Goal: Task Accomplishment & Management: Manage account settings

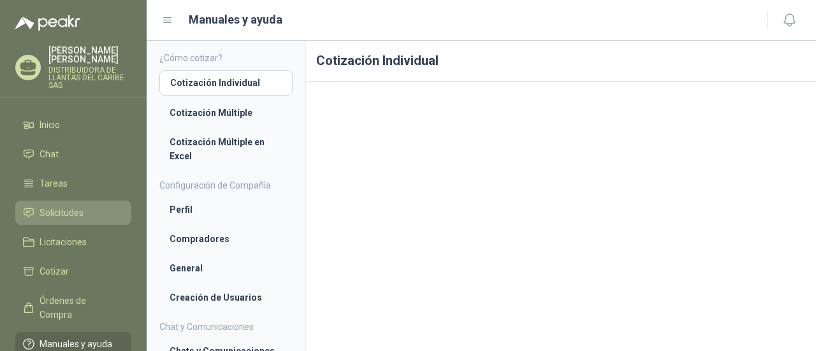
click at [55, 215] on span "Solicitudes" at bounding box center [62, 213] width 44 height 14
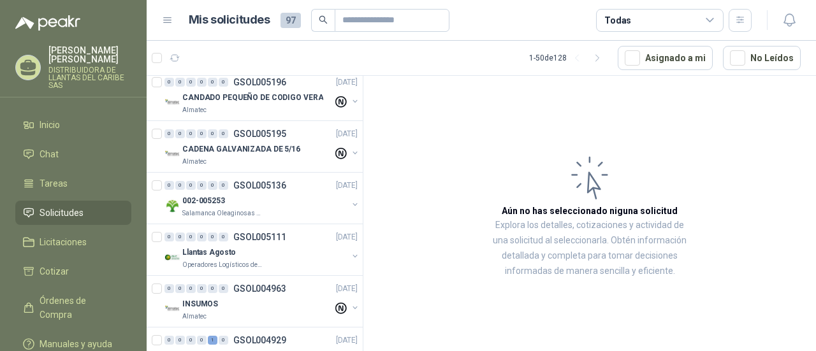
scroll to position [127, 0]
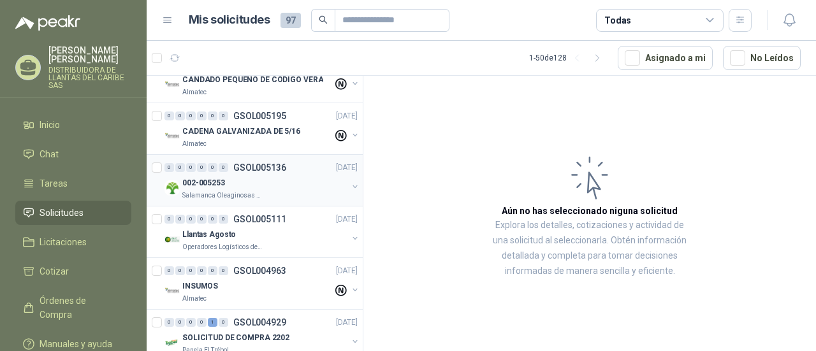
click at [238, 185] on div "002-005253" at bounding box center [264, 182] width 165 height 15
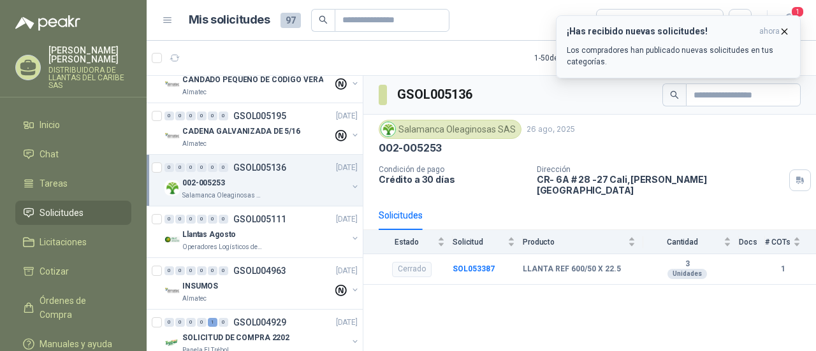
click at [710, 57] on p "Los compradores han publicado nuevas solicitudes en tus categorías." at bounding box center [677, 56] width 223 height 23
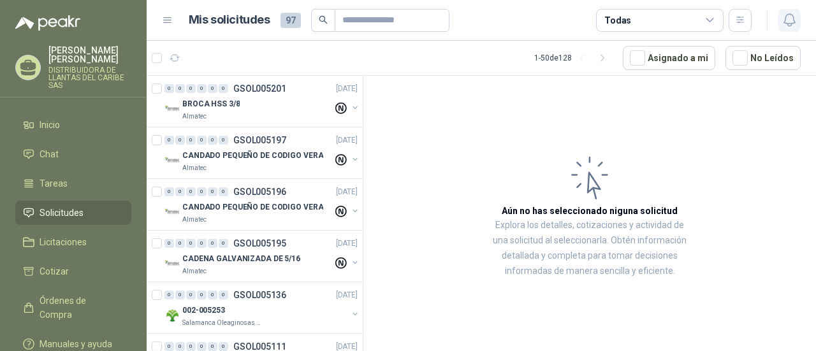
click at [787, 25] on icon "button" at bounding box center [788, 20] width 11 height 12
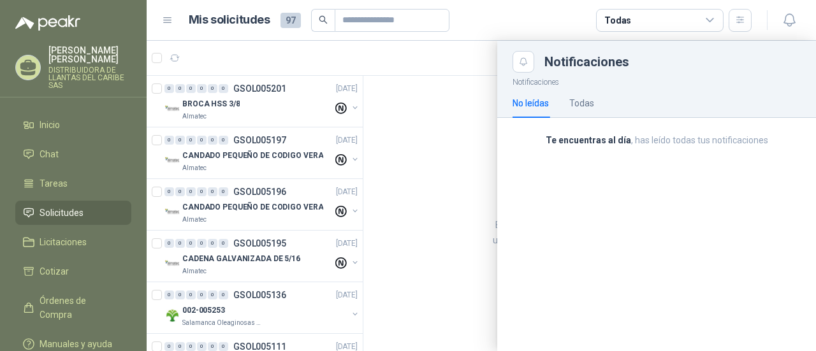
click at [237, 329] on div at bounding box center [481, 196] width 669 height 310
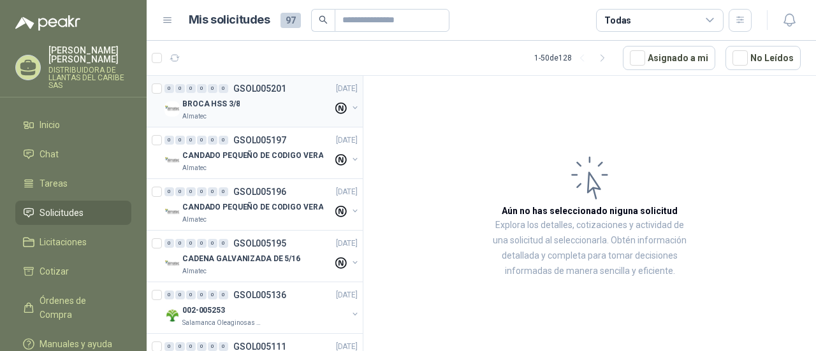
click at [289, 110] on div "BROCA HSS 3/8" at bounding box center [257, 103] width 150 height 15
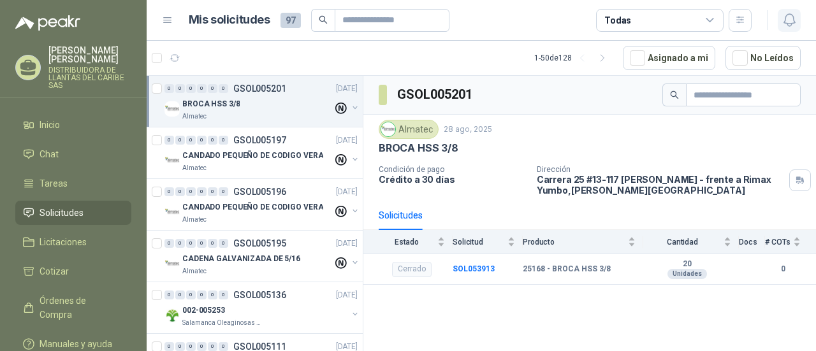
click at [789, 20] on icon "button" at bounding box center [789, 20] width 16 height 16
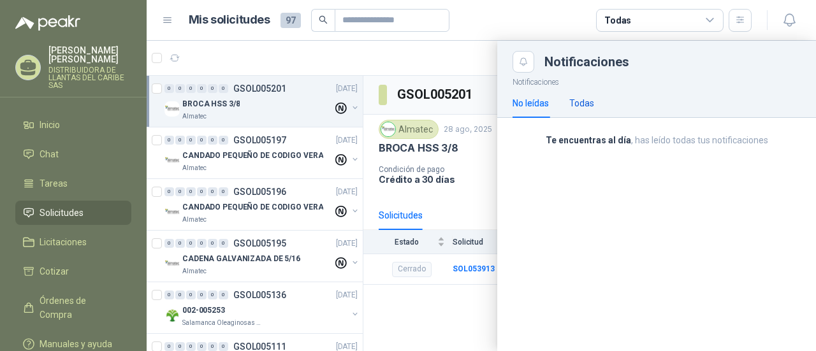
click at [584, 98] on div "Todas" at bounding box center [581, 103] width 25 height 14
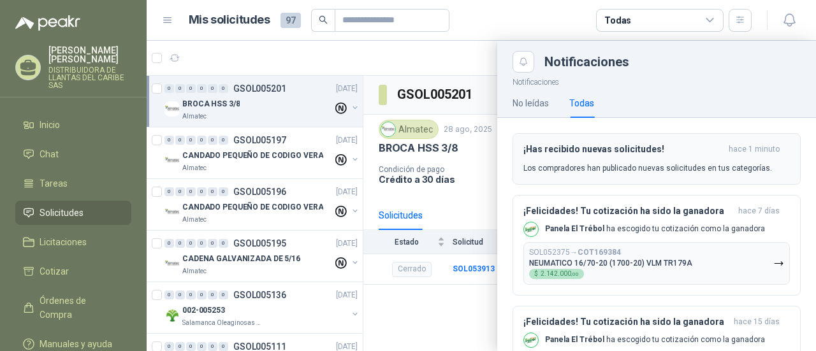
click at [682, 150] on h3 "¡Has recibido nuevas solicitudes!" at bounding box center [623, 149] width 200 height 11
